Goal: Navigation & Orientation: Find specific page/section

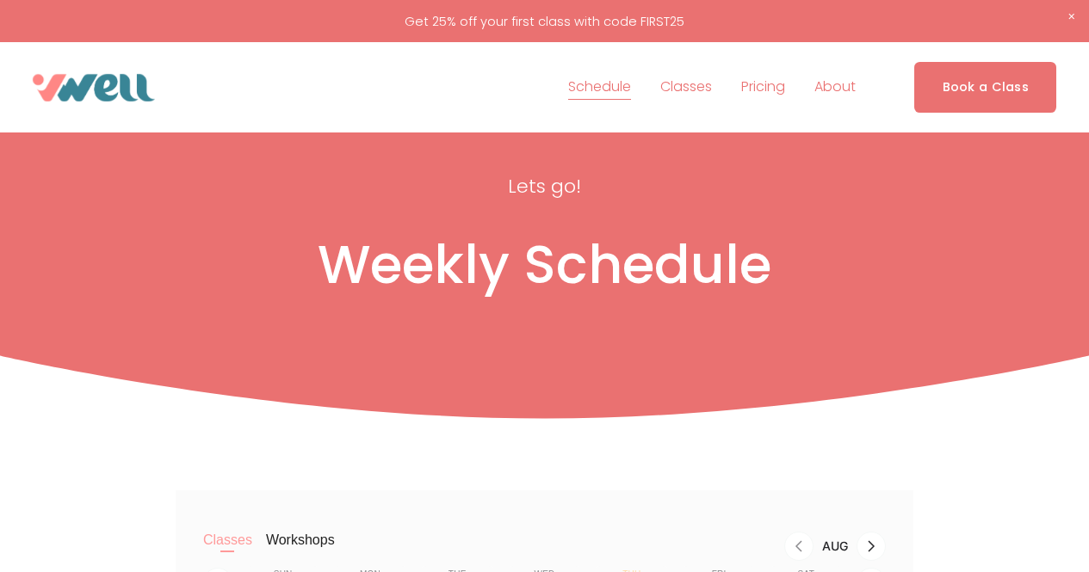
scroll to position [346, 0]
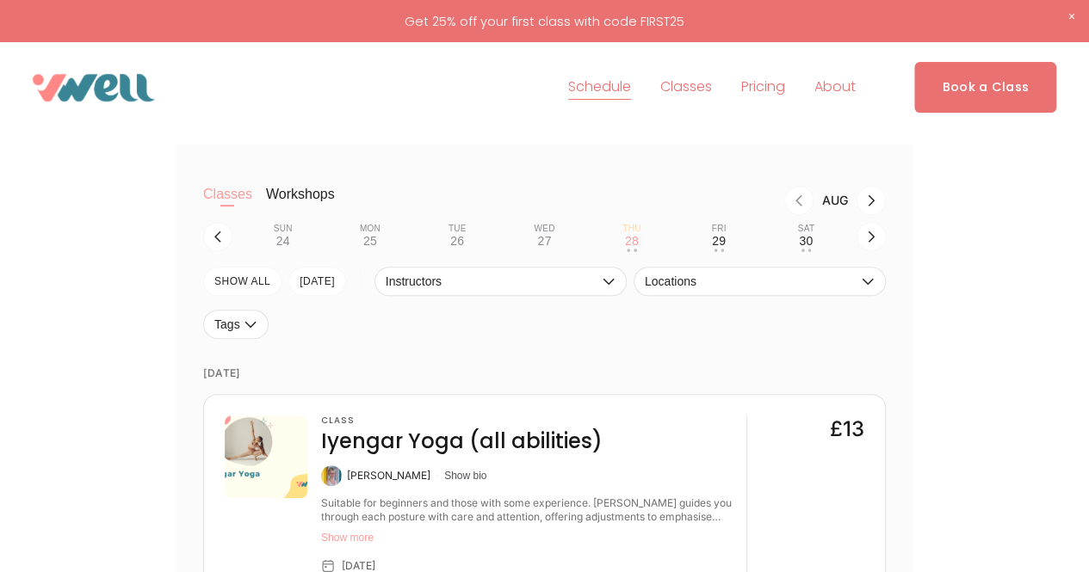
click at [104, 83] on img at bounding box center [94, 88] width 122 height 28
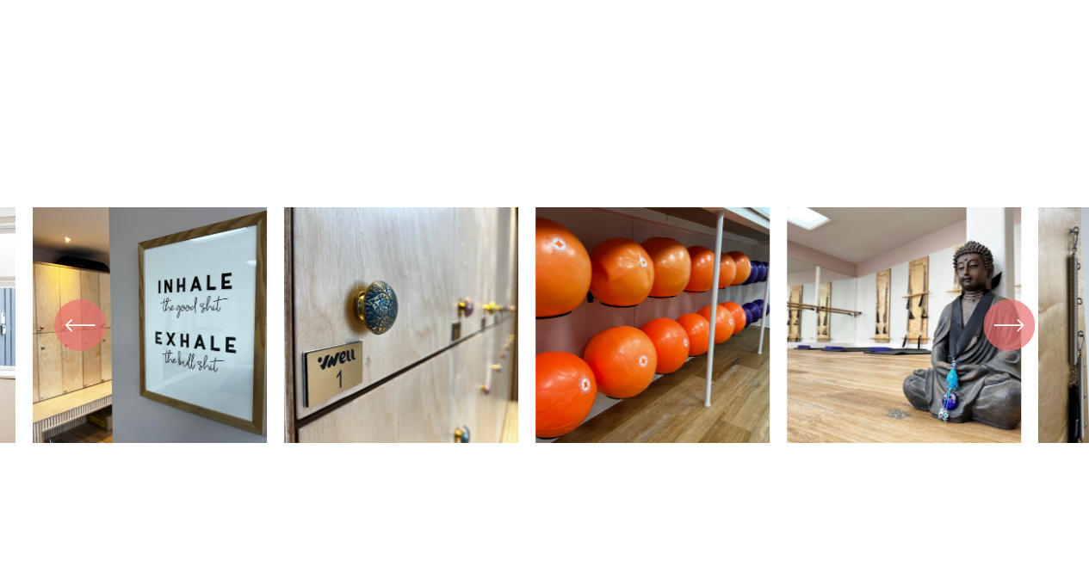
scroll to position [2926, 0]
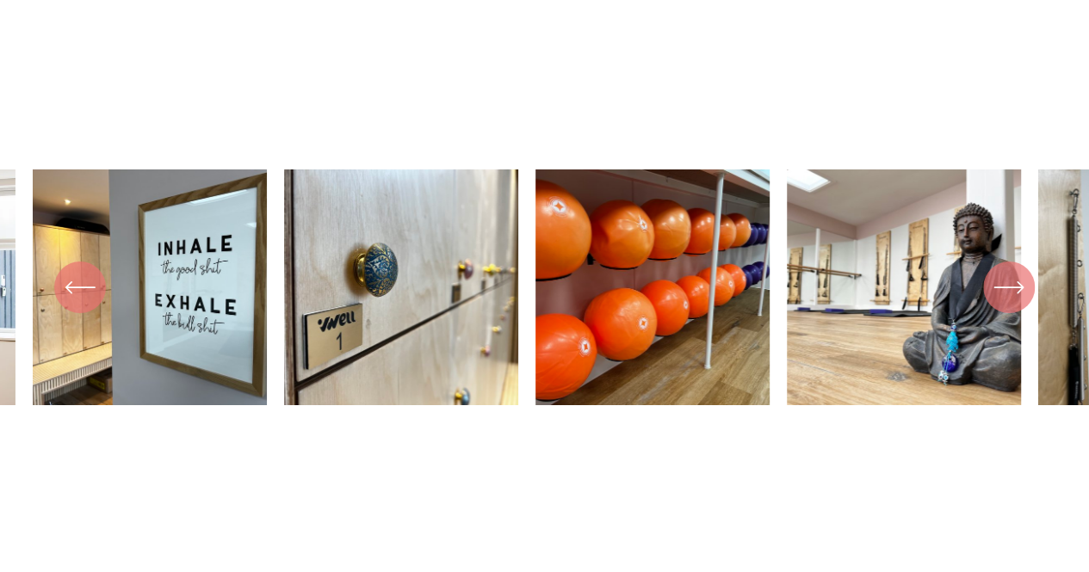
click at [1019, 303] on icon "\a \a \a Next\a \a" at bounding box center [1008, 287] width 31 height 31
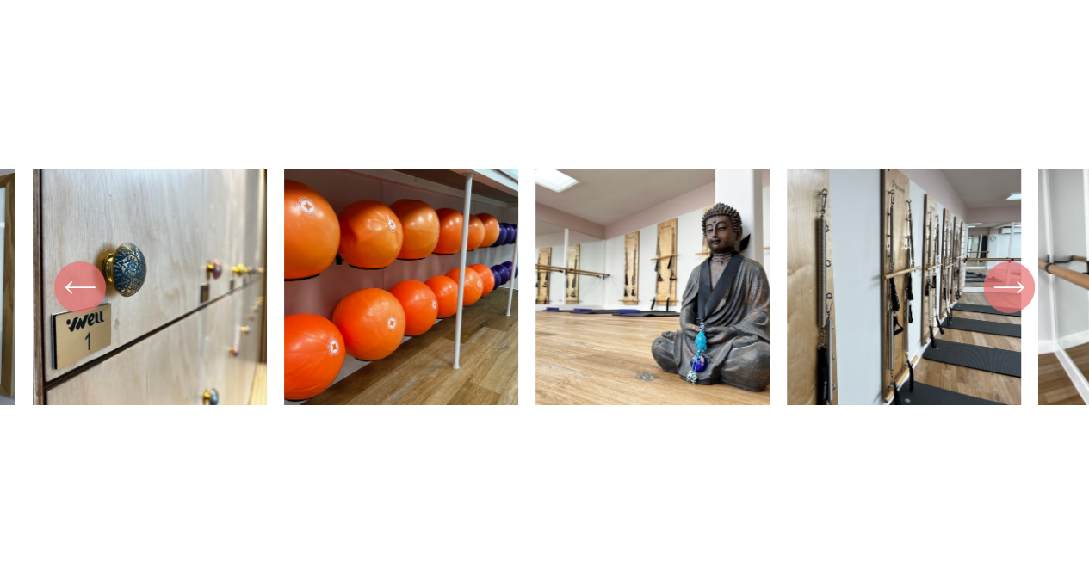
click at [1019, 303] on icon "\a \a \a Next\a \a" at bounding box center [1008, 287] width 31 height 31
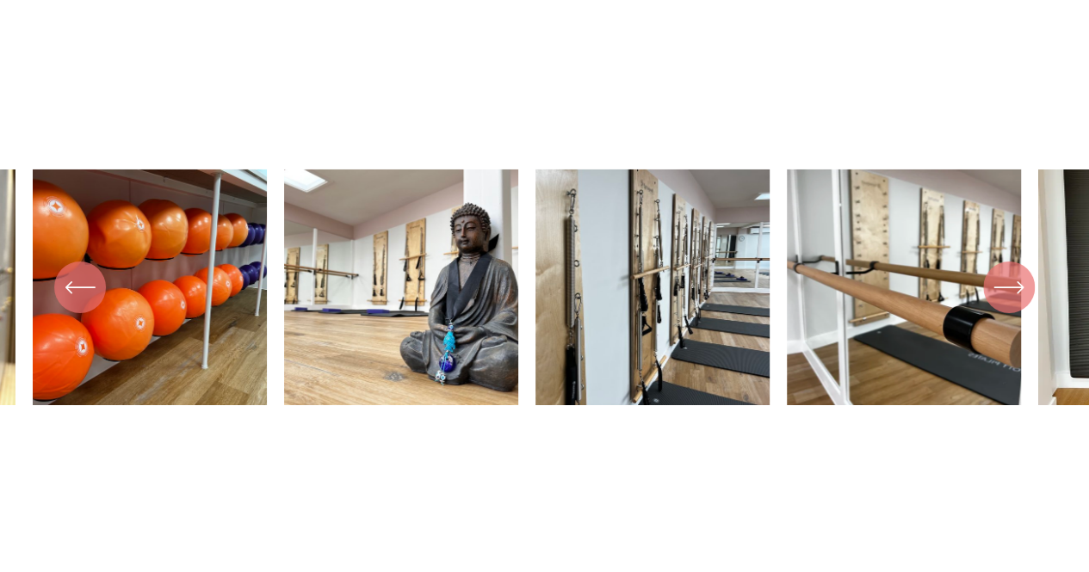
click at [1019, 303] on icon "\a \a \a Next\a \a" at bounding box center [1008, 287] width 31 height 31
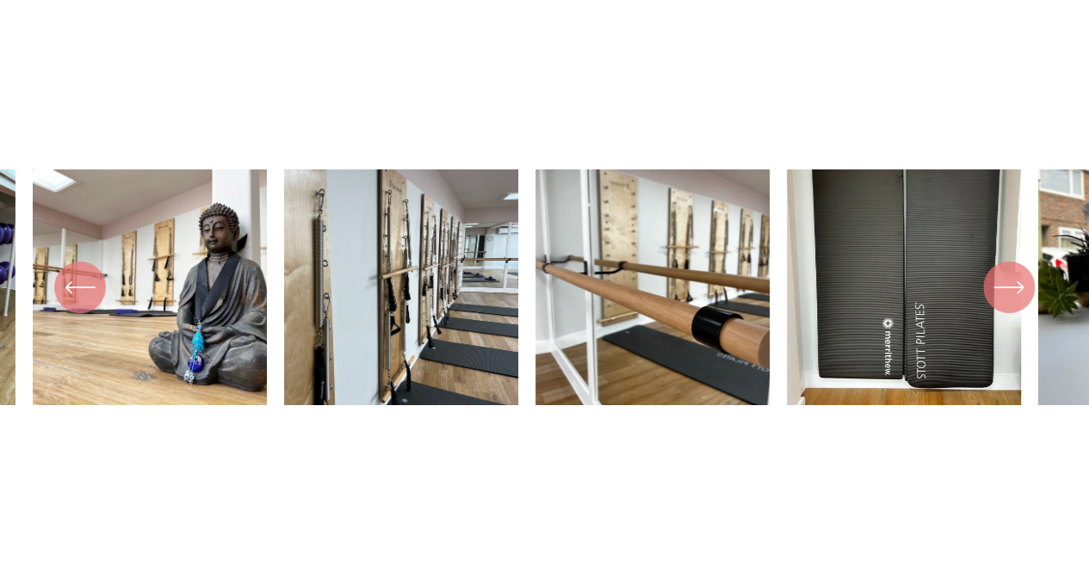
click at [1019, 303] on icon "\a \a \a Next\a \a" at bounding box center [1008, 287] width 31 height 31
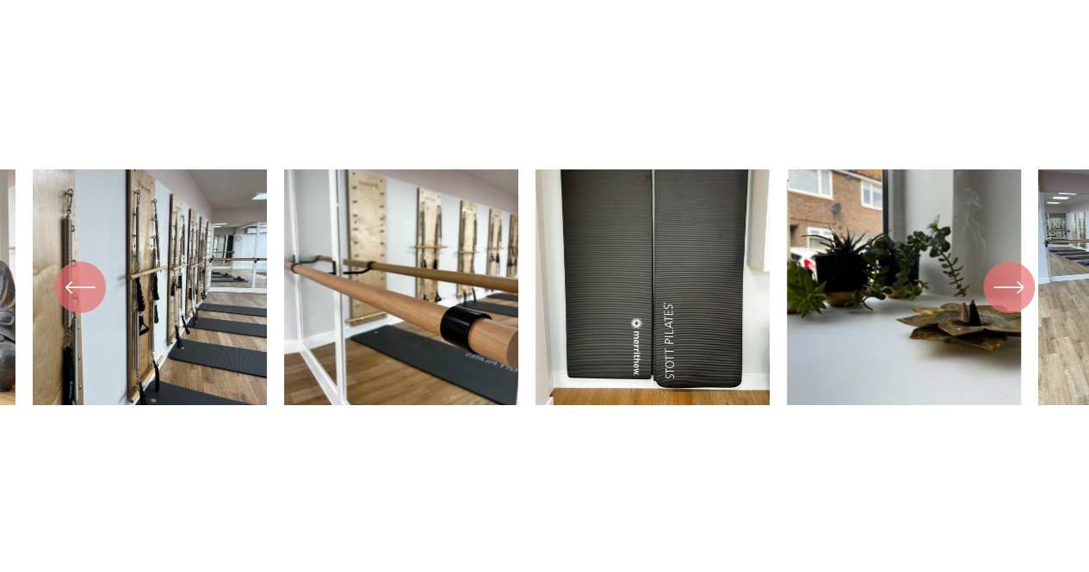
click at [1019, 303] on icon "\a \a \a Next\a \a" at bounding box center [1008, 287] width 31 height 31
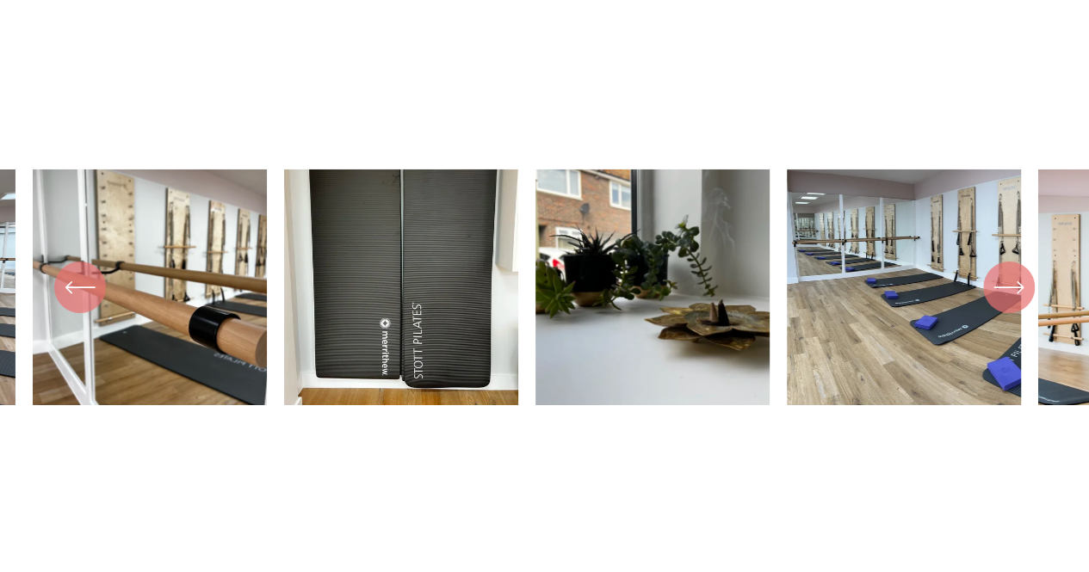
click at [1019, 303] on icon "\a \a \a Next\a \a" at bounding box center [1008, 287] width 31 height 31
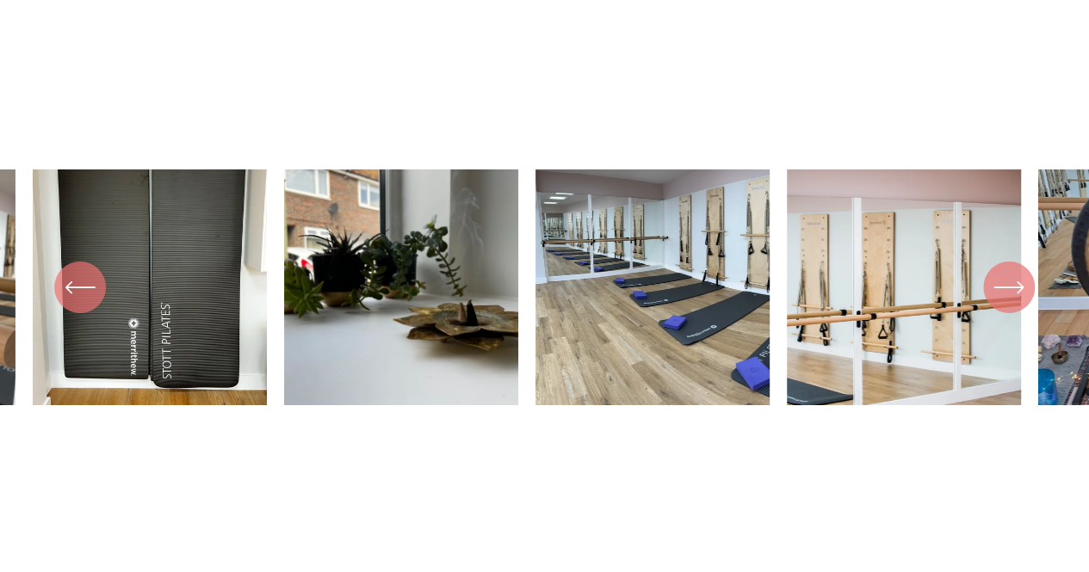
click at [1019, 303] on icon "\a \a \a Next\a \a" at bounding box center [1008, 287] width 31 height 31
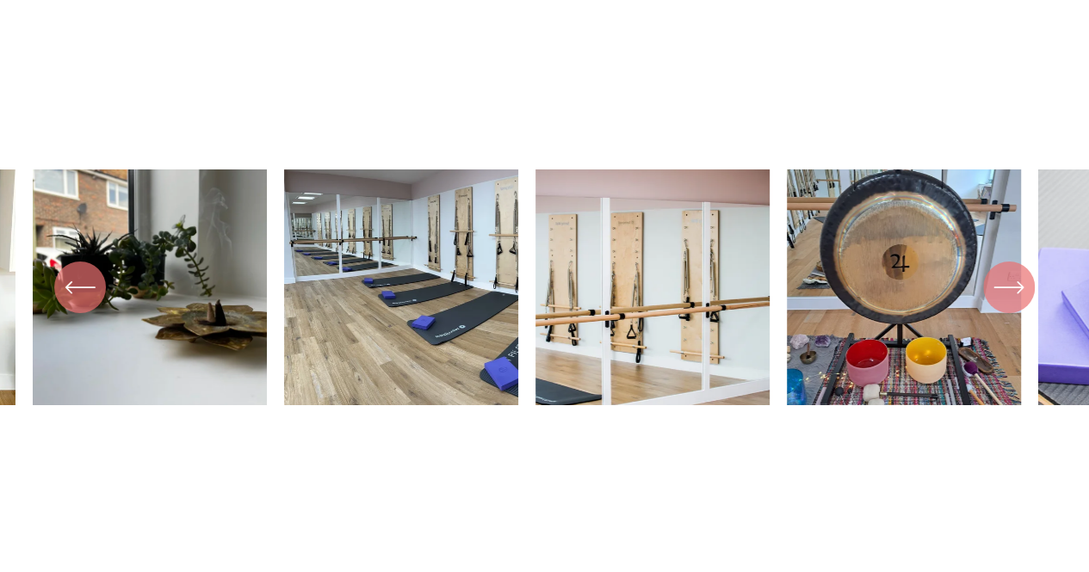
click at [1019, 303] on icon "\a \a \a Next\a \a" at bounding box center [1008, 287] width 31 height 31
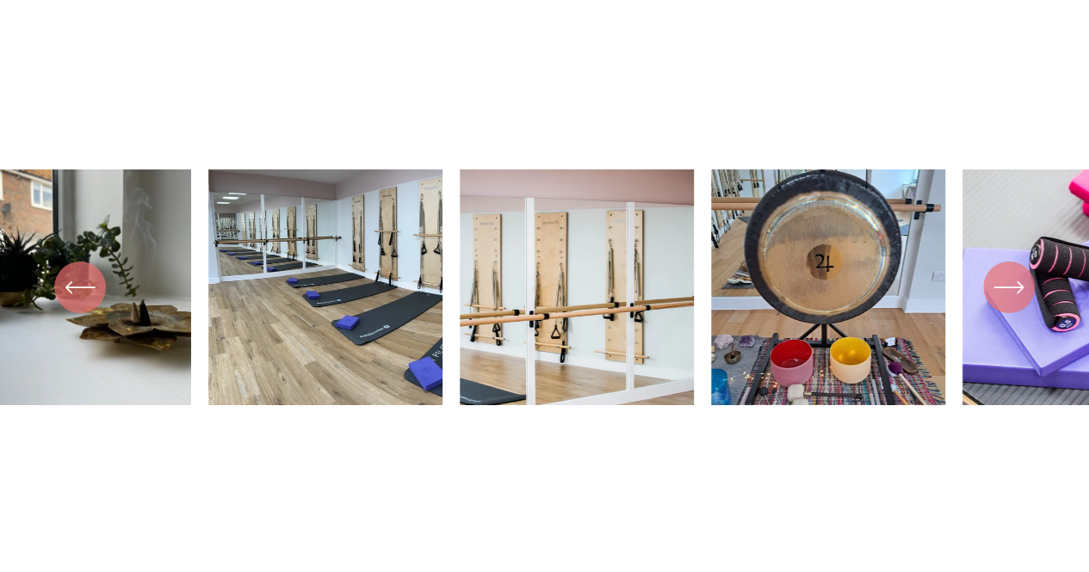
click at [1019, 303] on icon "\a \a \a Next\a \a" at bounding box center [1008, 287] width 31 height 31
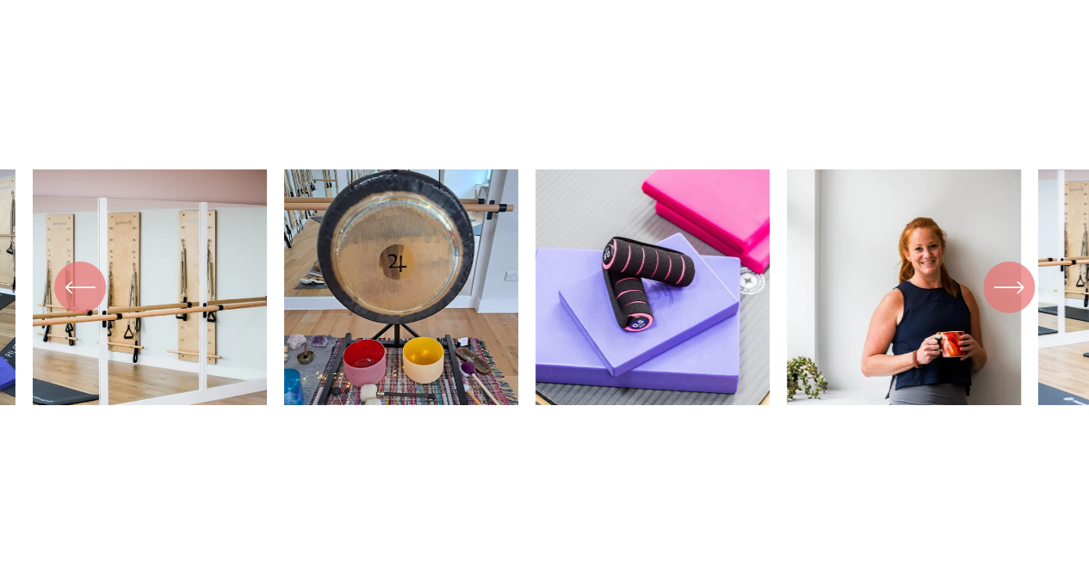
click at [1019, 303] on icon "\a \a \a Next\a \a" at bounding box center [1008, 287] width 31 height 31
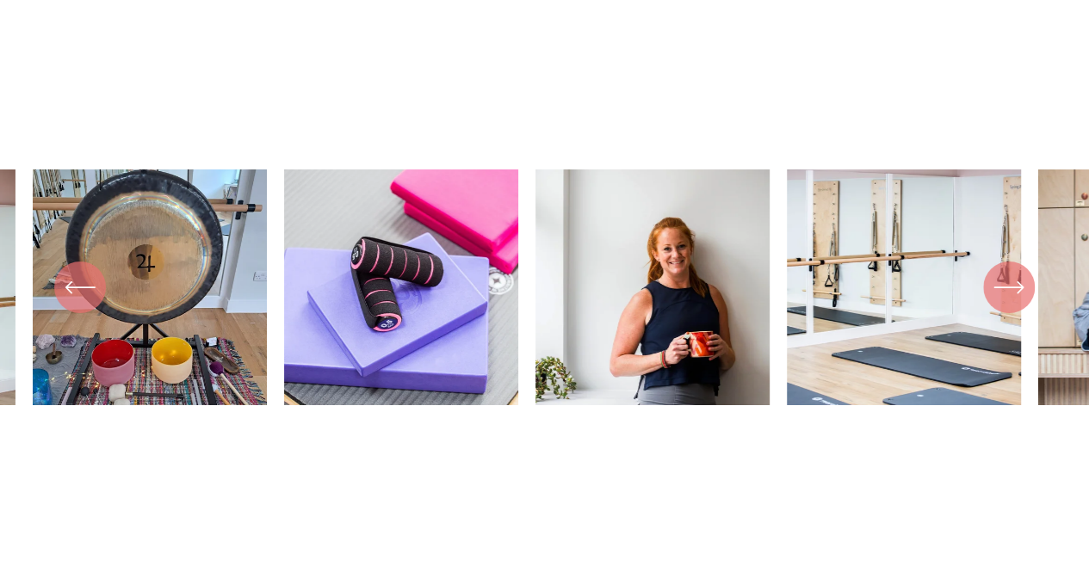
click at [1019, 303] on icon "\a \a \a Next\a \a" at bounding box center [1008, 287] width 31 height 31
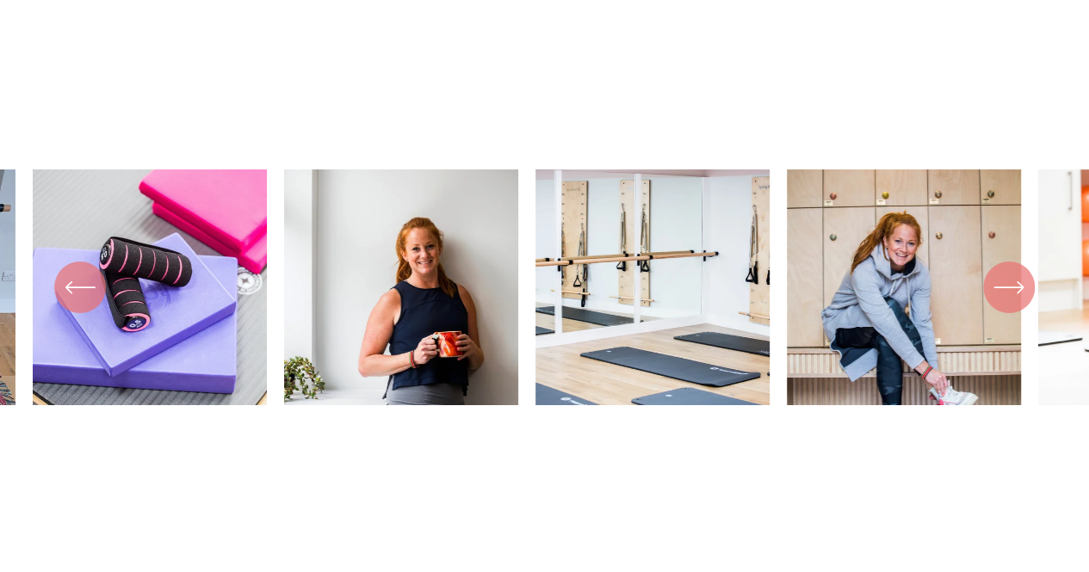
click at [1019, 303] on icon "\a \a \a Next\a \a" at bounding box center [1008, 287] width 31 height 31
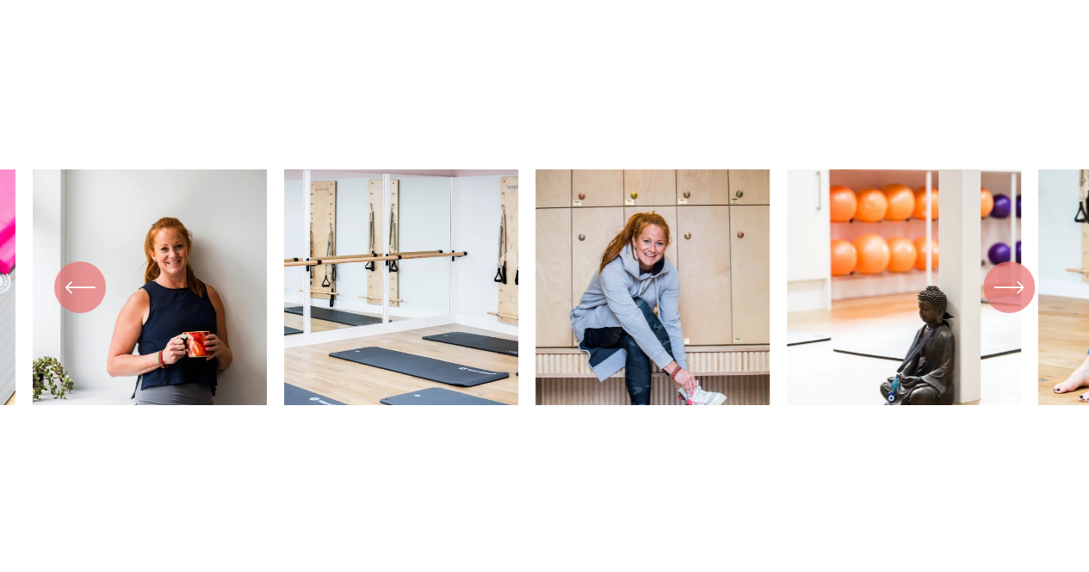
click at [1019, 303] on icon "\a \a \a Next\a \a" at bounding box center [1008, 287] width 31 height 31
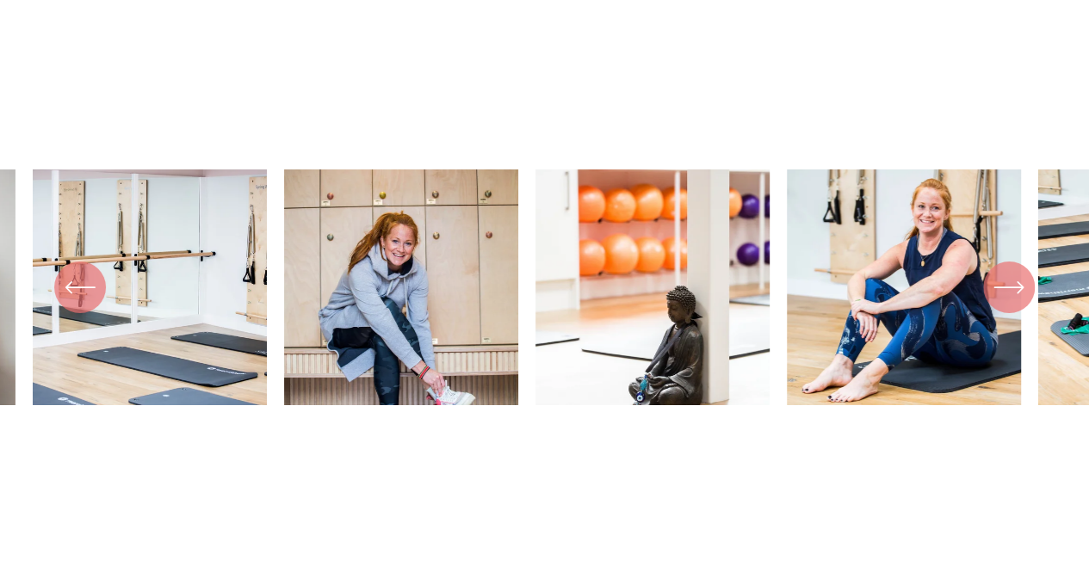
click at [1019, 303] on icon "\a \a \a Next\a \a" at bounding box center [1008, 287] width 31 height 31
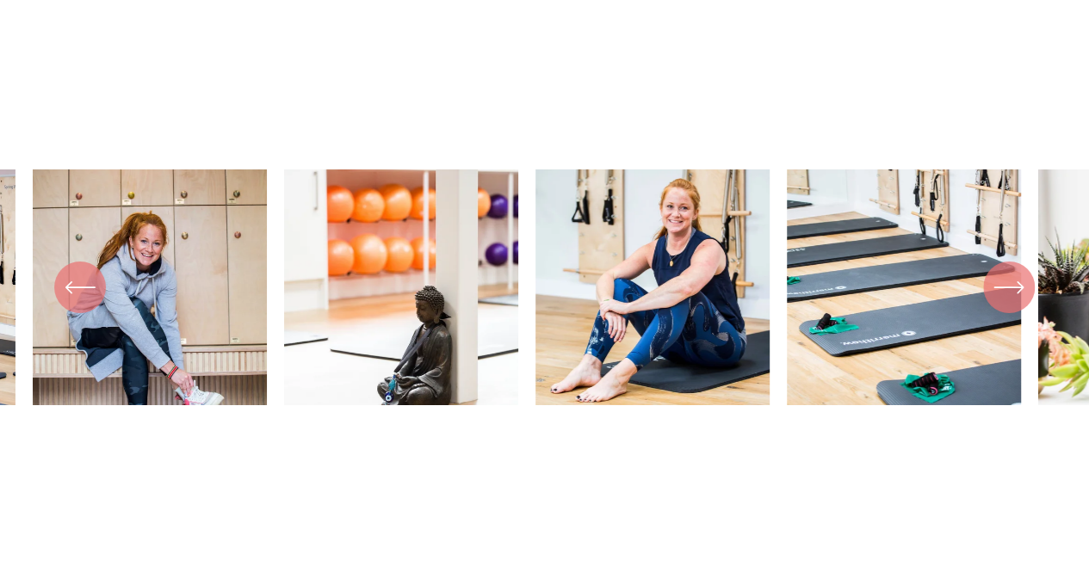
click at [1019, 303] on icon "\a \a \a Next\a \a" at bounding box center [1008, 287] width 31 height 31
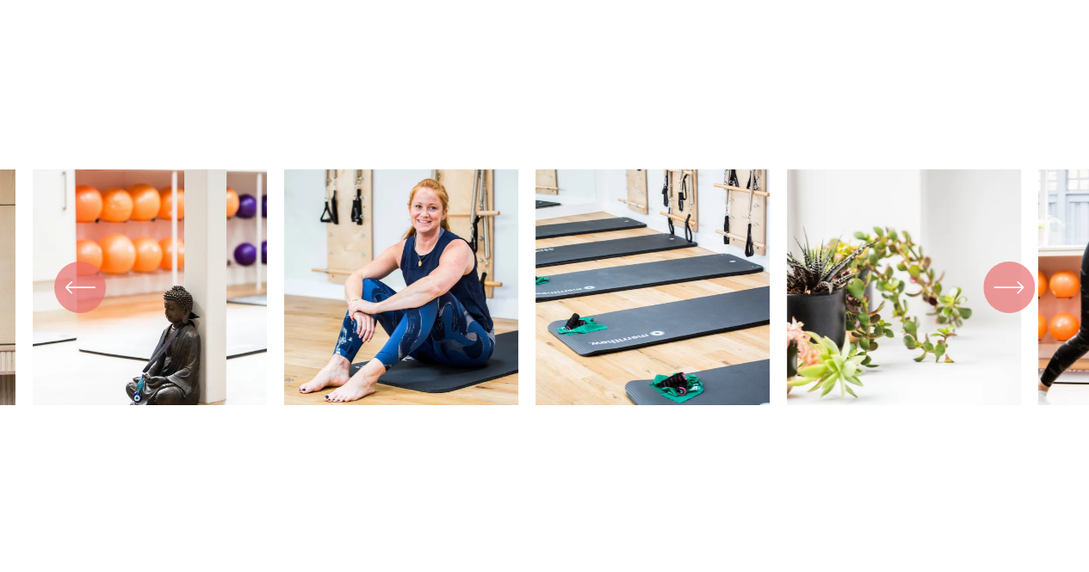
click at [1019, 303] on icon "\a \a \a Next\a \a" at bounding box center [1008, 287] width 31 height 31
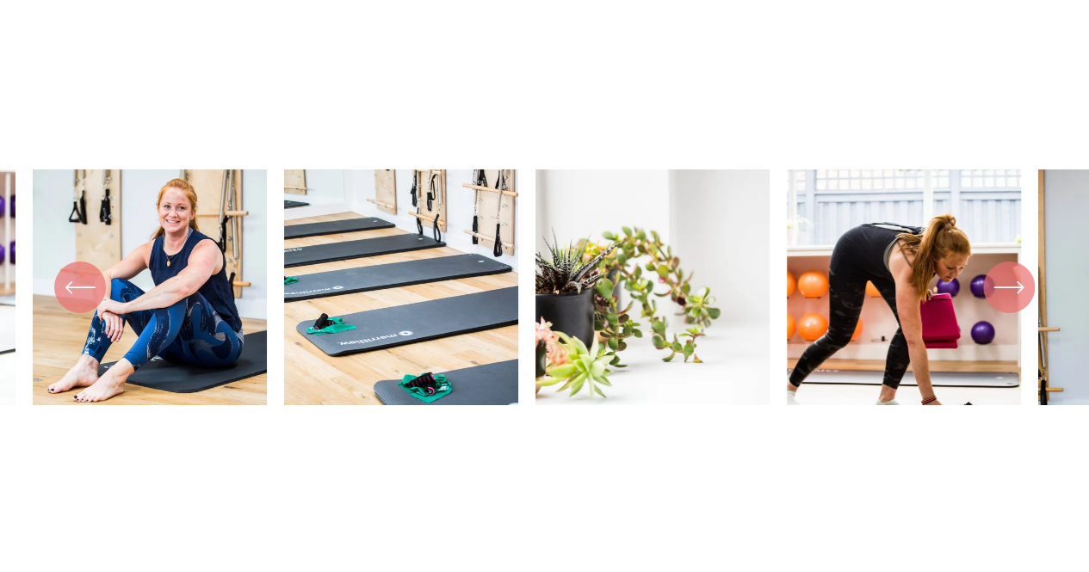
click at [1019, 303] on icon "\a \a \a Next\a \a" at bounding box center [1008, 287] width 31 height 31
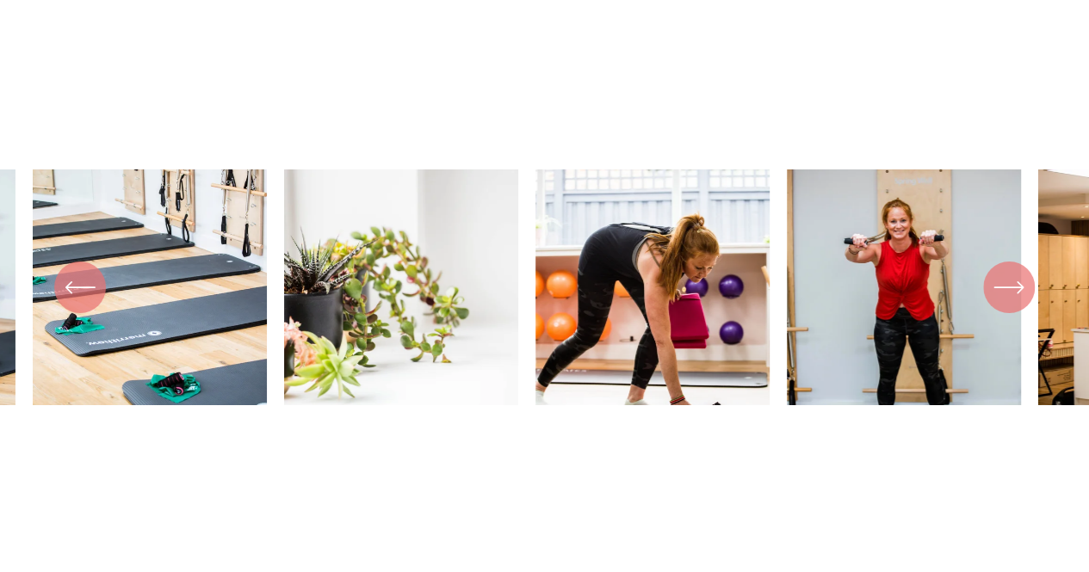
click at [1019, 303] on icon "\a \a \a Next\a \a" at bounding box center [1008, 287] width 31 height 31
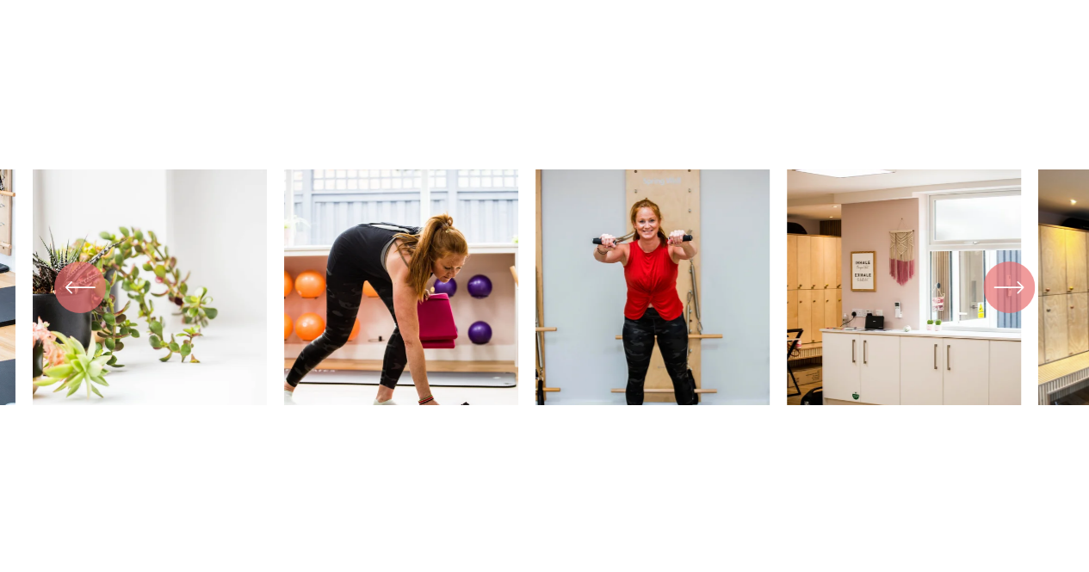
click at [1019, 303] on icon "\a \a \a Next\a \a" at bounding box center [1008, 287] width 31 height 31
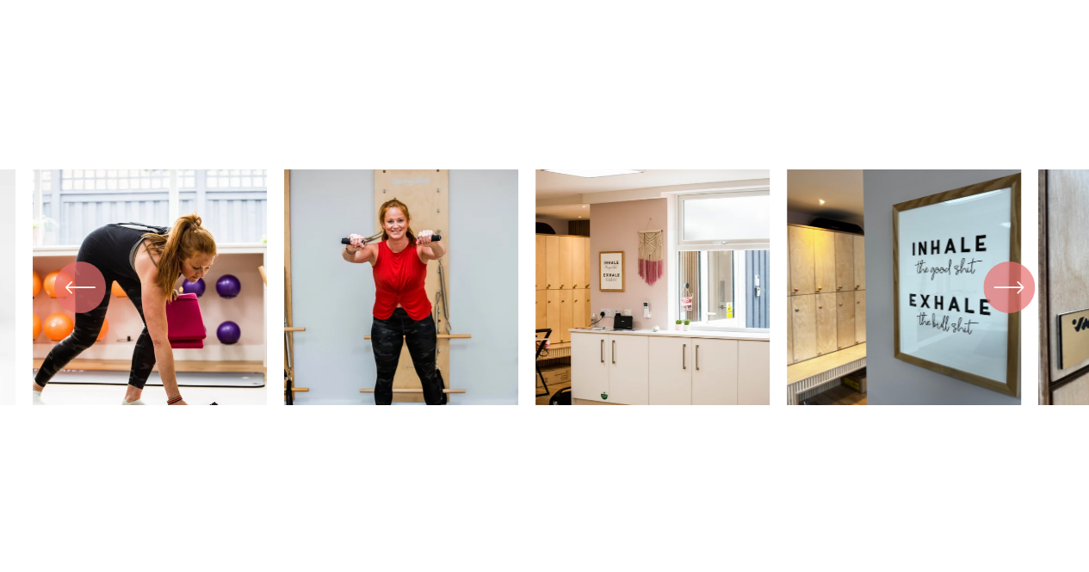
click at [1019, 303] on icon "\a \a \a Next\a \a" at bounding box center [1008, 287] width 31 height 31
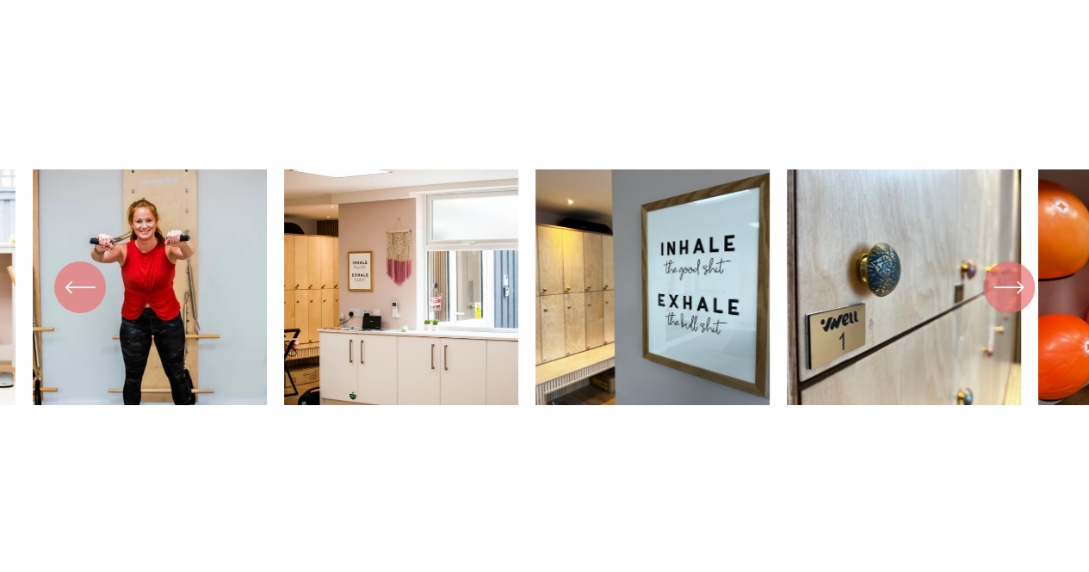
click at [1019, 303] on icon "\a \a \a Next\a \a" at bounding box center [1008, 287] width 31 height 31
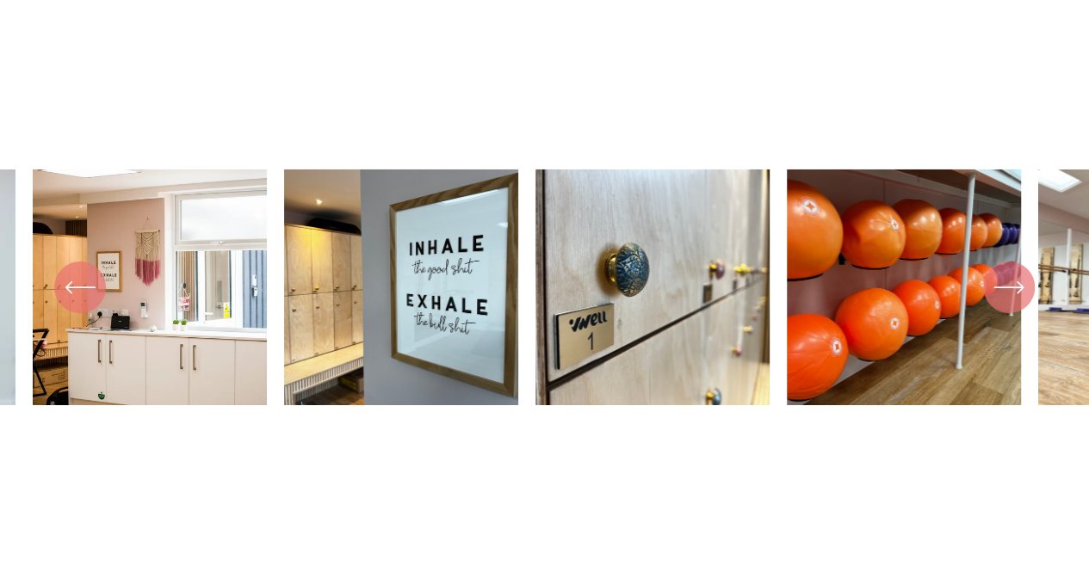
click at [1019, 303] on icon "\a \a \a Next\a \a" at bounding box center [1008, 287] width 31 height 31
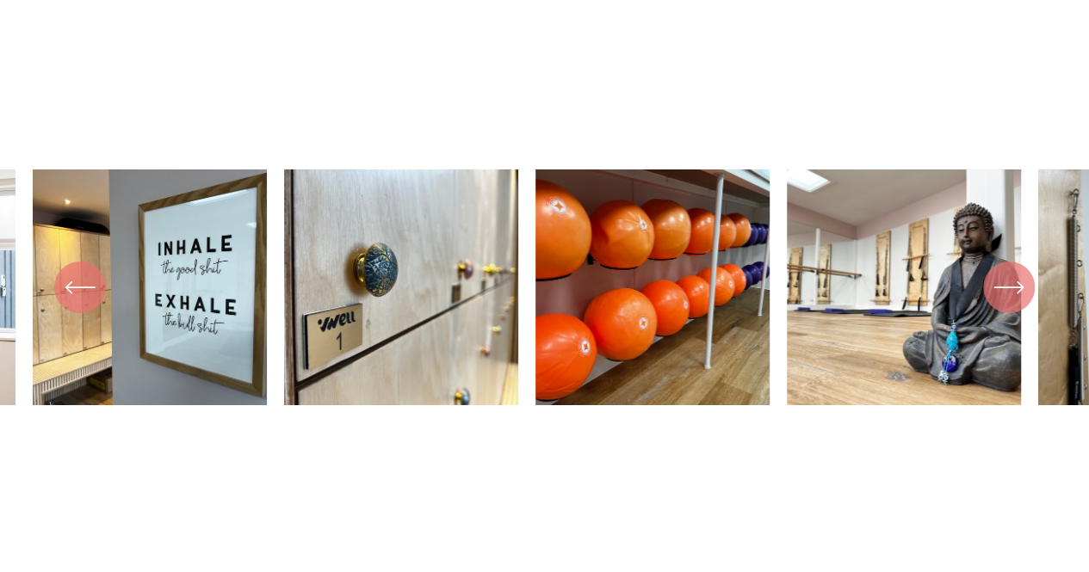
click at [1019, 303] on icon "\a \a \a Next\a \a" at bounding box center [1008, 287] width 31 height 31
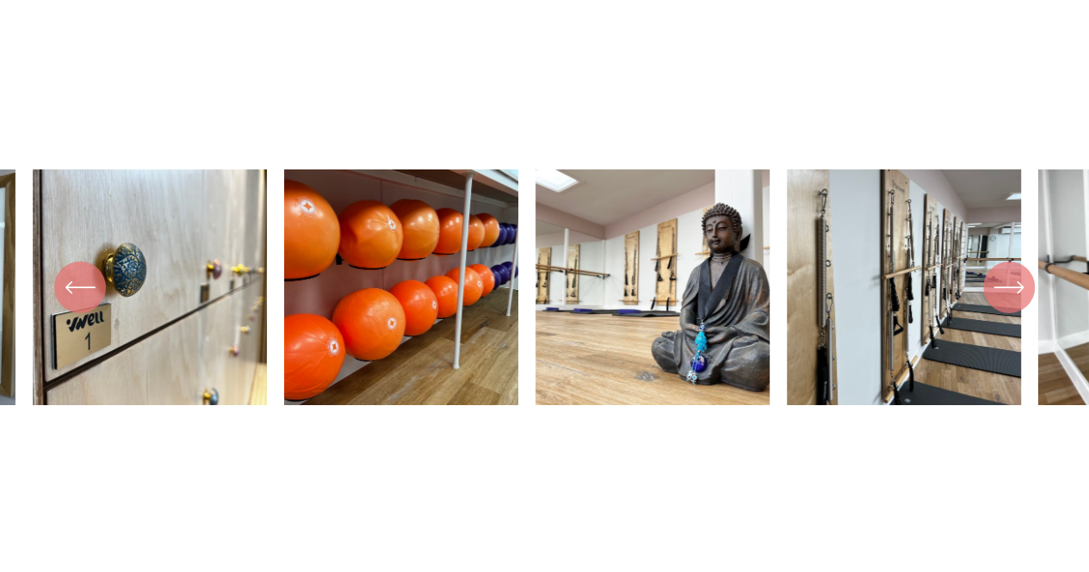
click at [1019, 303] on icon "\a \a \a Next\a \a" at bounding box center [1008, 287] width 31 height 31
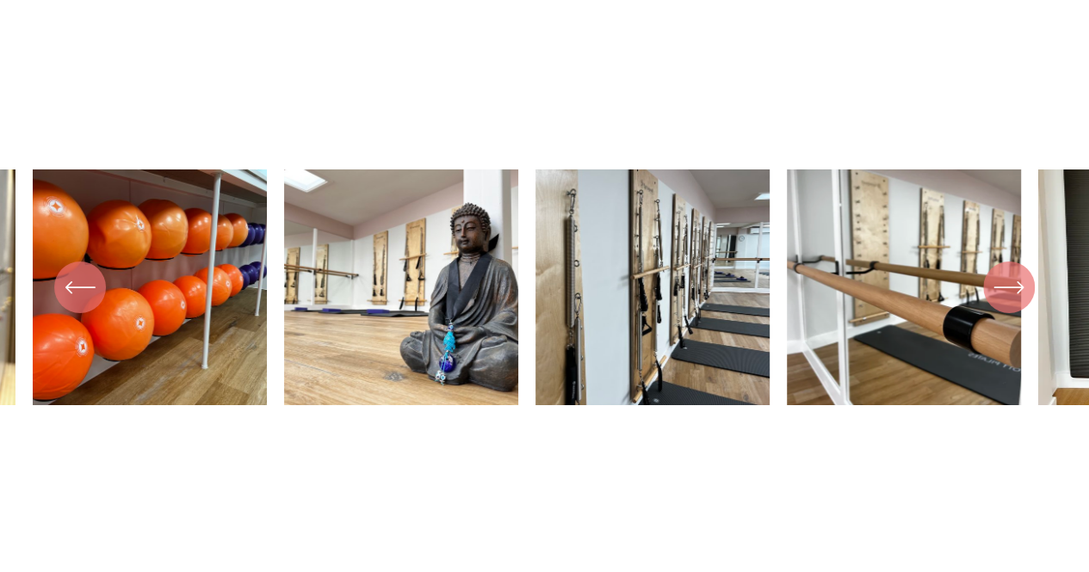
click at [1019, 303] on icon "\a \a \a Next\a \a" at bounding box center [1008, 287] width 31 height 31
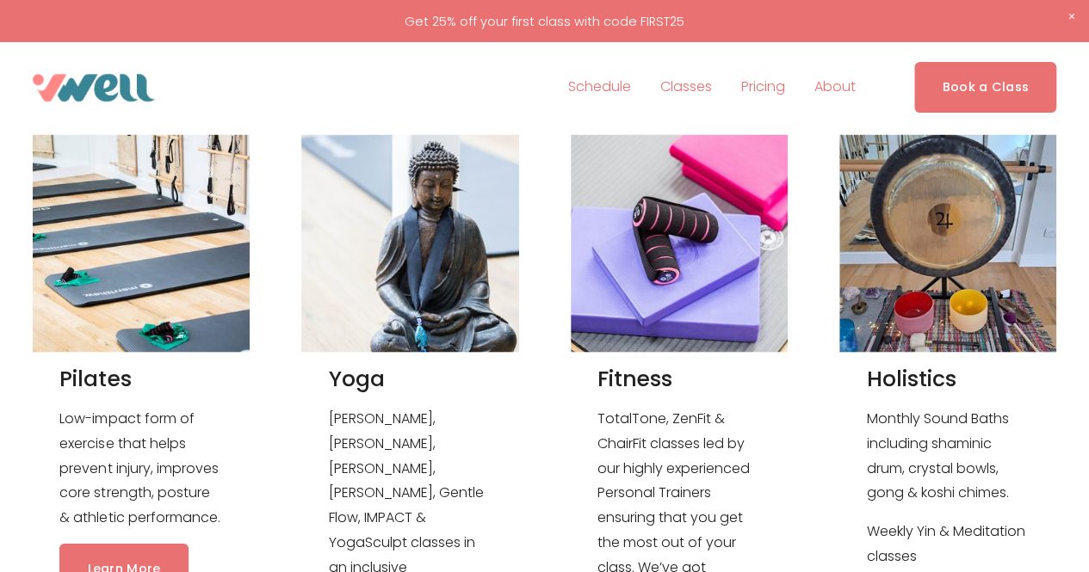
scroll to position [0, 0]
